Goal: Task Accomplishment & Management: Use online tool/utility

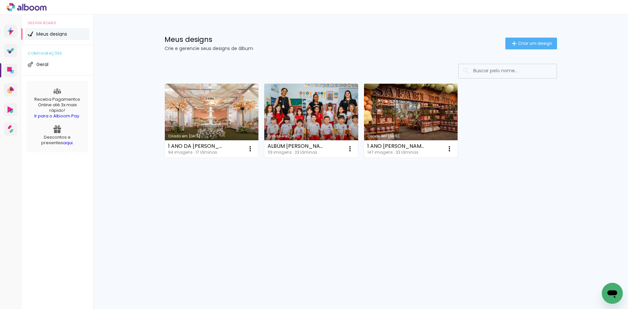
click at [388, 105] on link "Criado em [DATE]" at bounding box center [411, 121] width 94 height 74
